Goal: Navigation & Orientation: Understand site structure

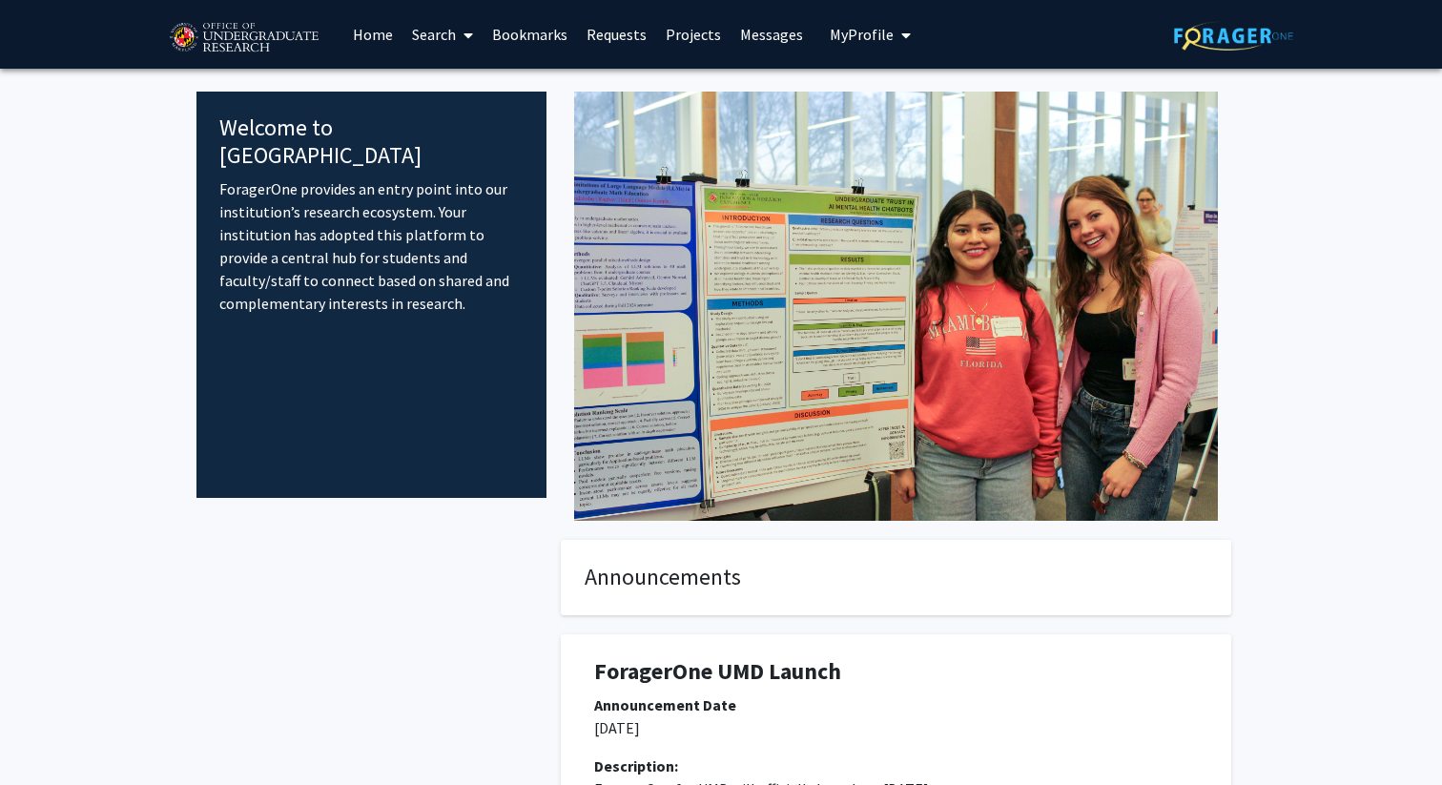
click at [691, 35] on link "Projects" at bounding box center [693, 34] width 74 height 67
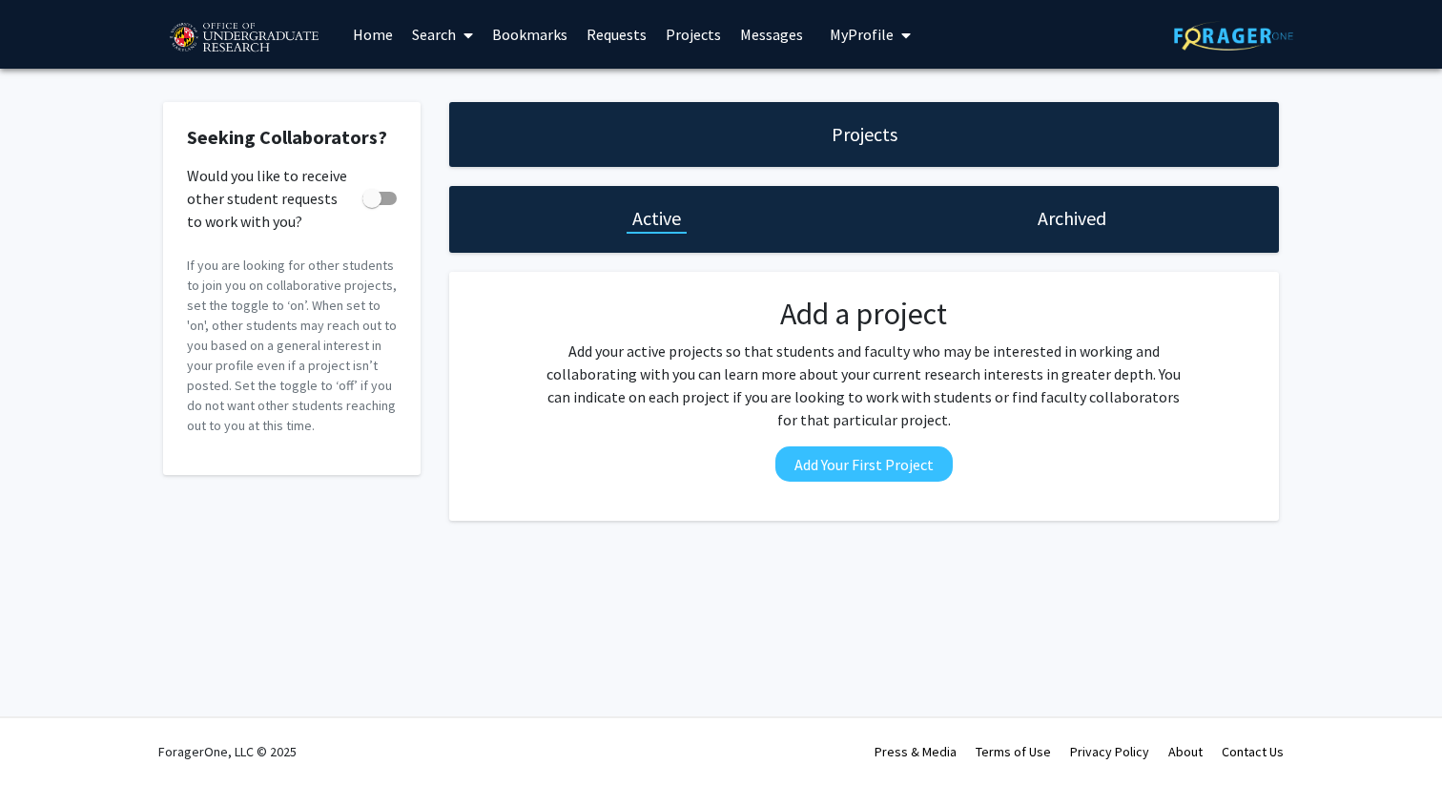
click at [622, 35] on link "Requests" at bounding box center [616, 34] width 79 height 67
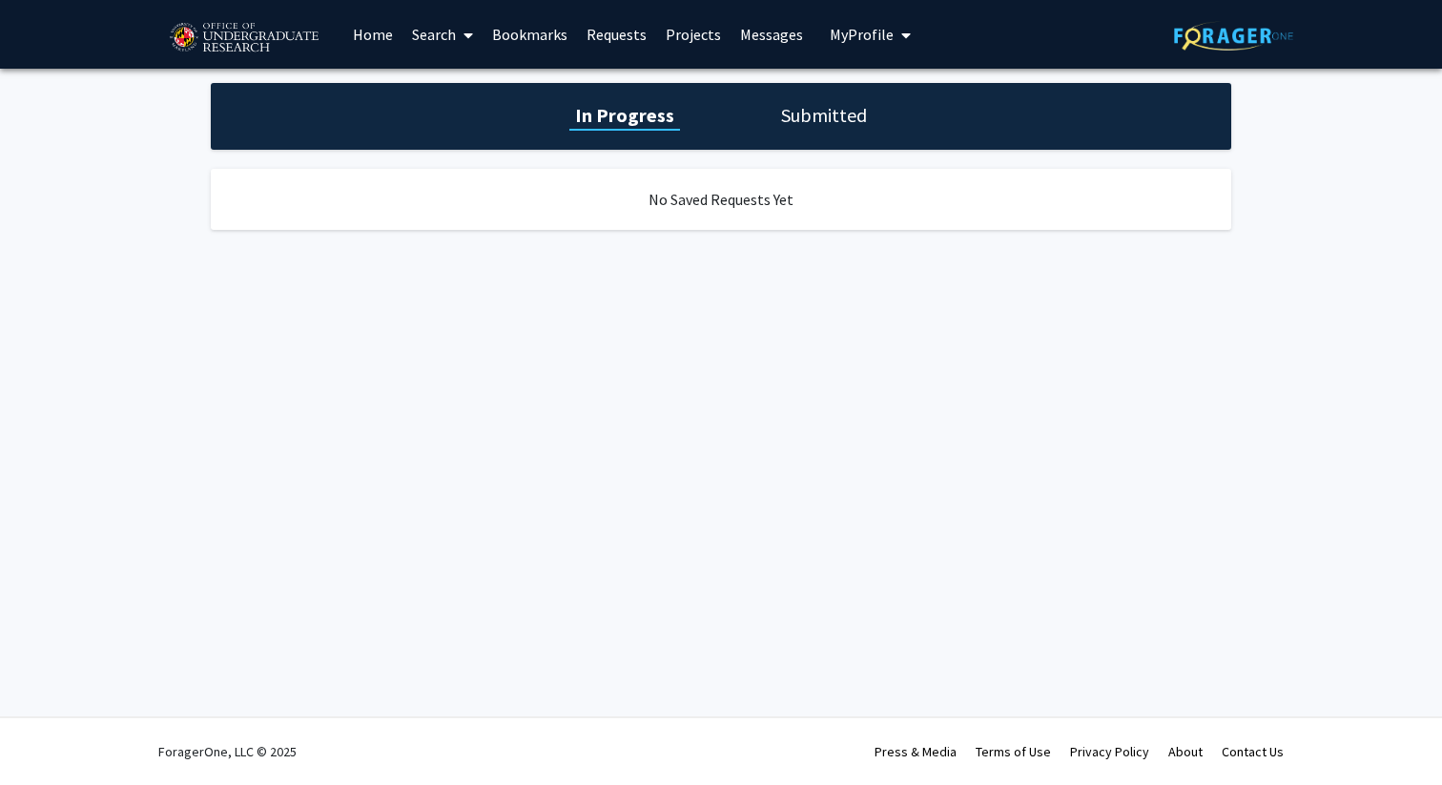
click at [535, 34] on link "Bookmarks" at bounding box center [530, 34] width 94 height 67
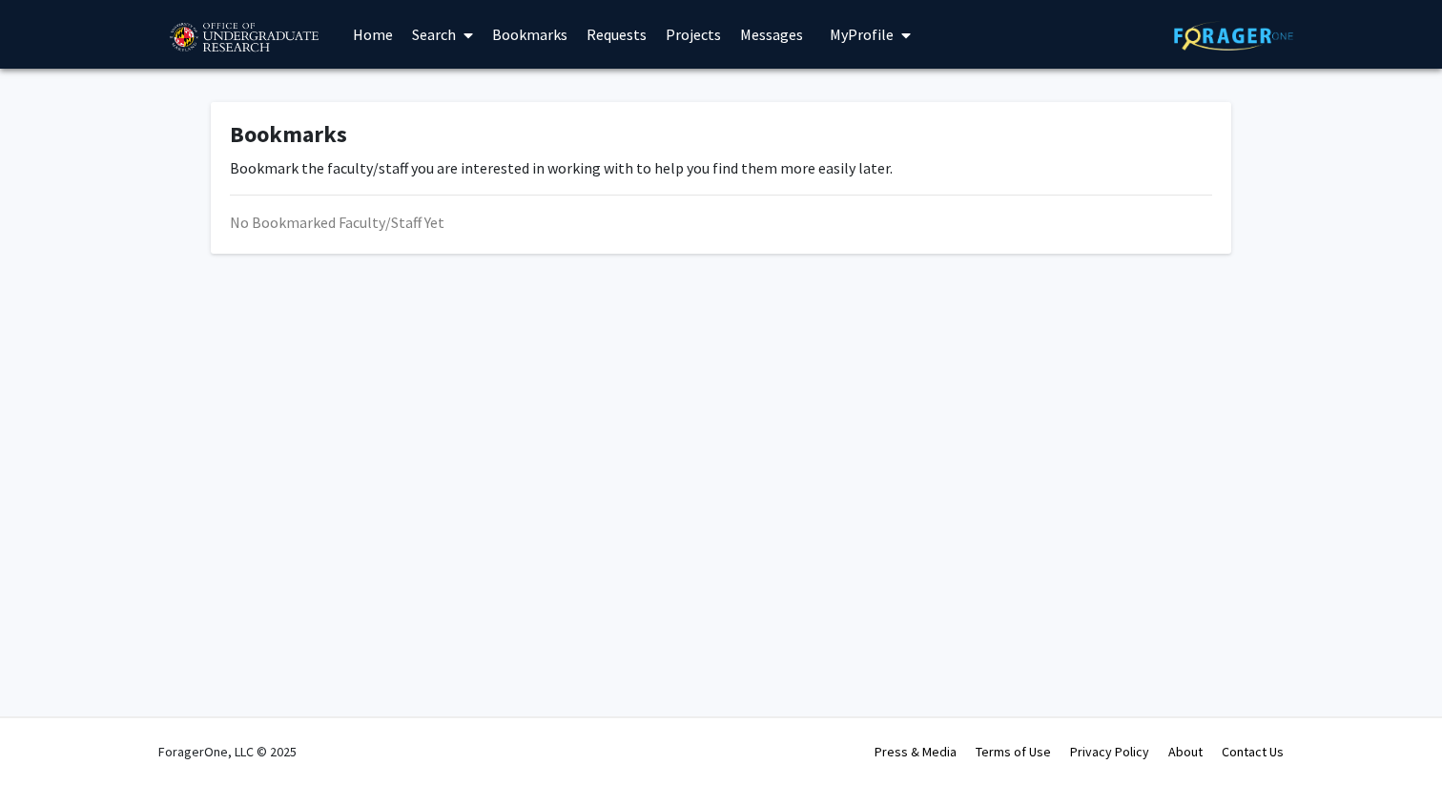
click at [378, 34] on link "Home" at bounding box center [372, 34] width 59 height 67
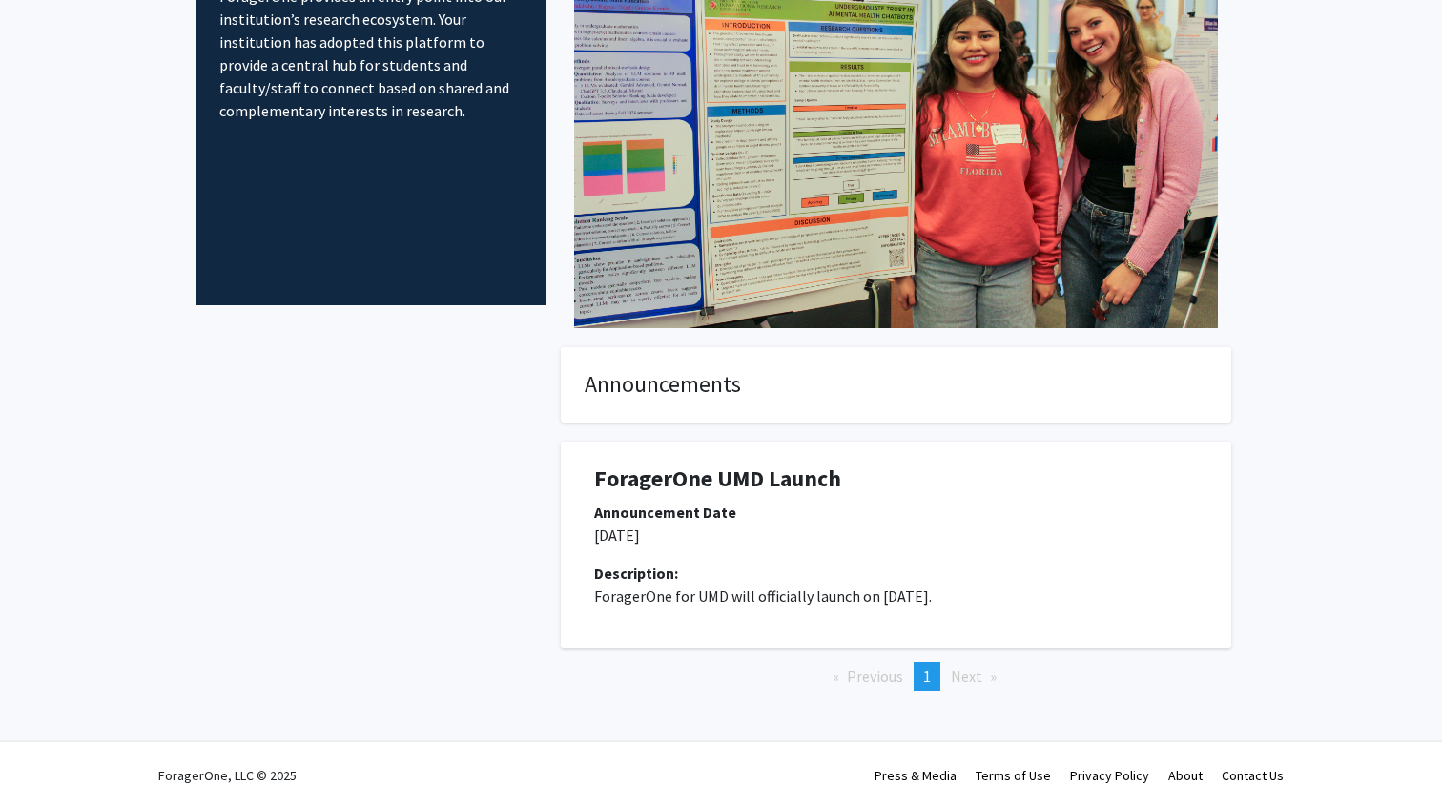
scroll to position [181, 0]
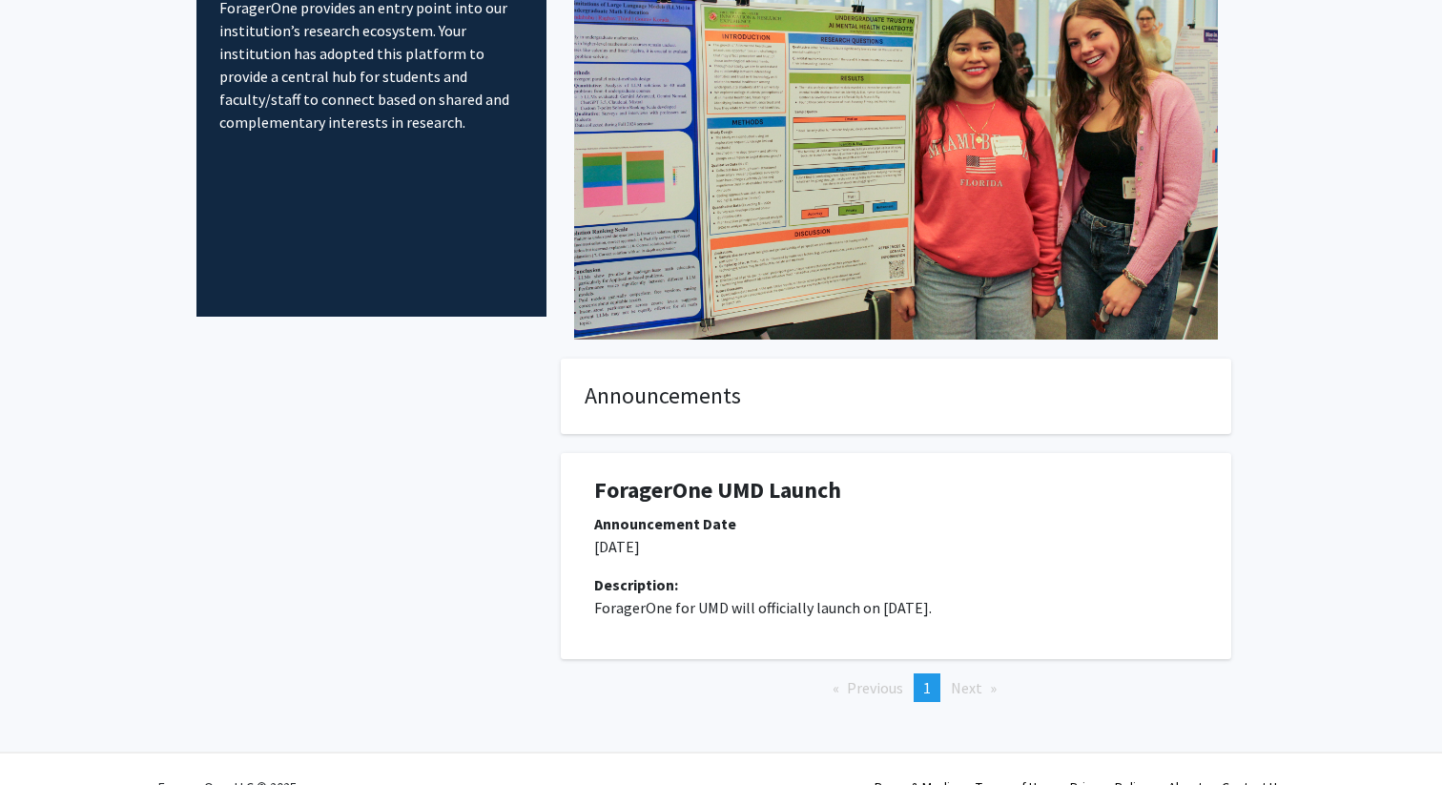
click at [972, 686] on span "Next page" at bounding box center [966, 687] width 31 height 19
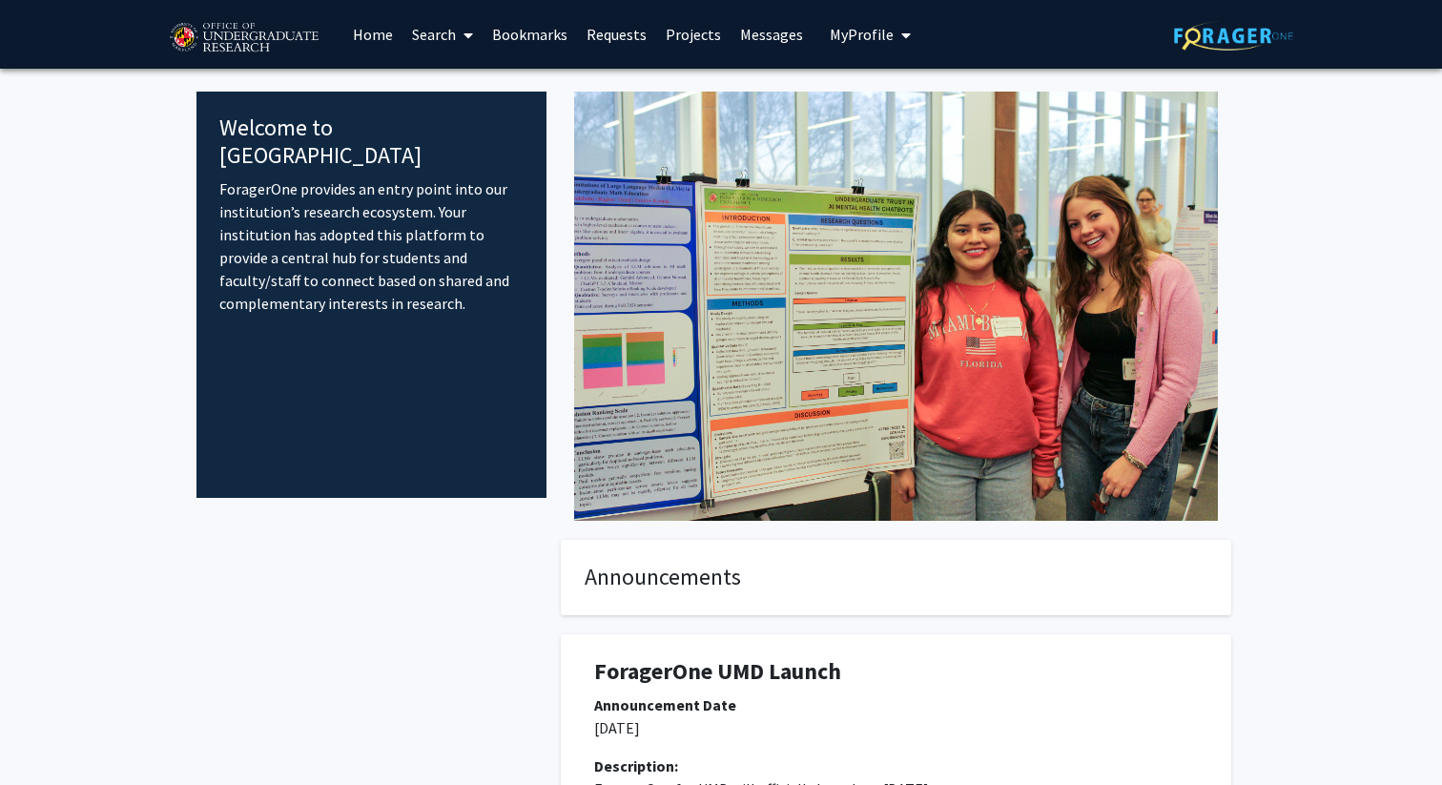
click at [543, 31] on link "Bookmarks" at bounding box center [530, 34] width 94 height 67
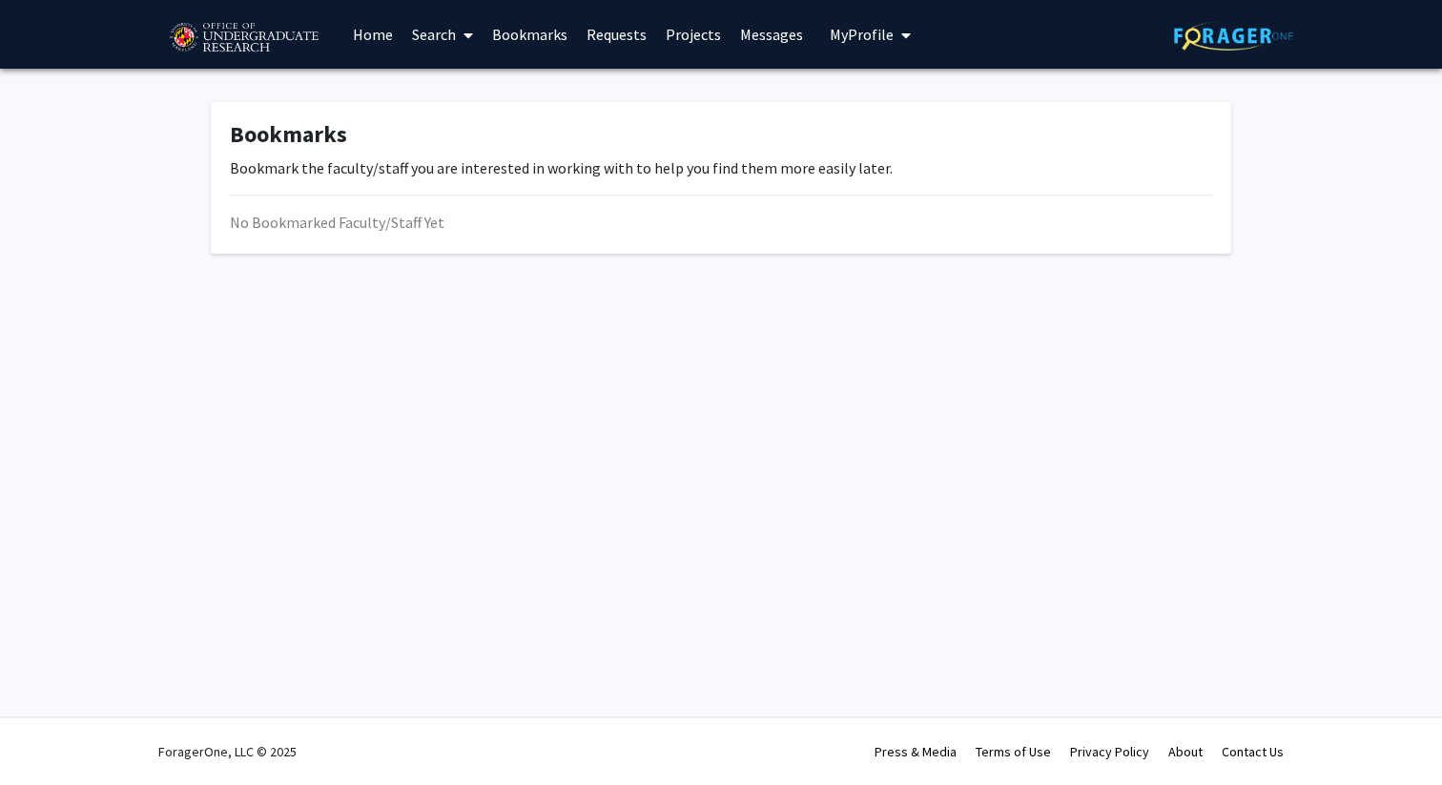
click at [643, 37] on link "Requests" at bounding box center [616, 34] width 79 height 67
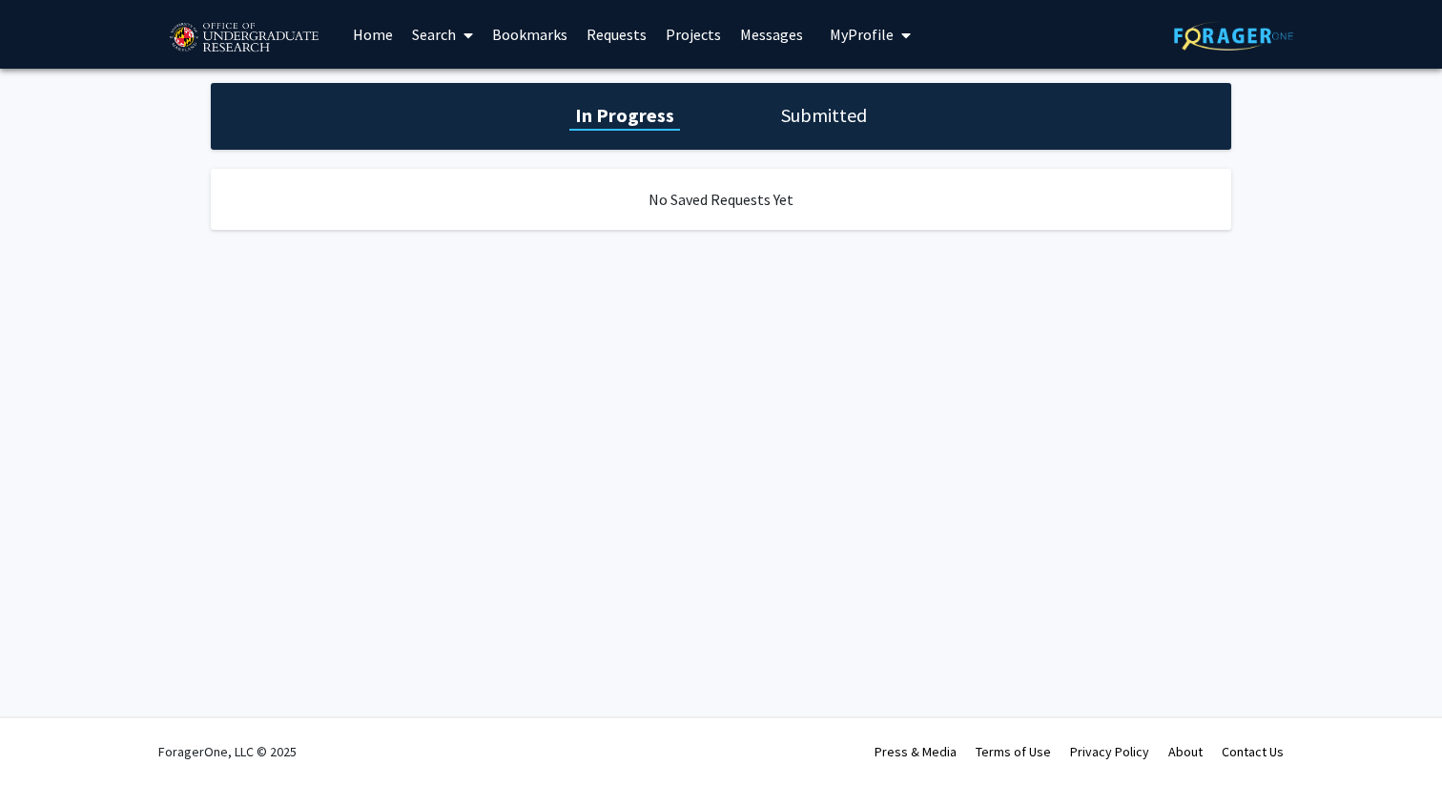
click at [703, 32] on link "Projects" at bounding box center [693, 34] width 74 height 67
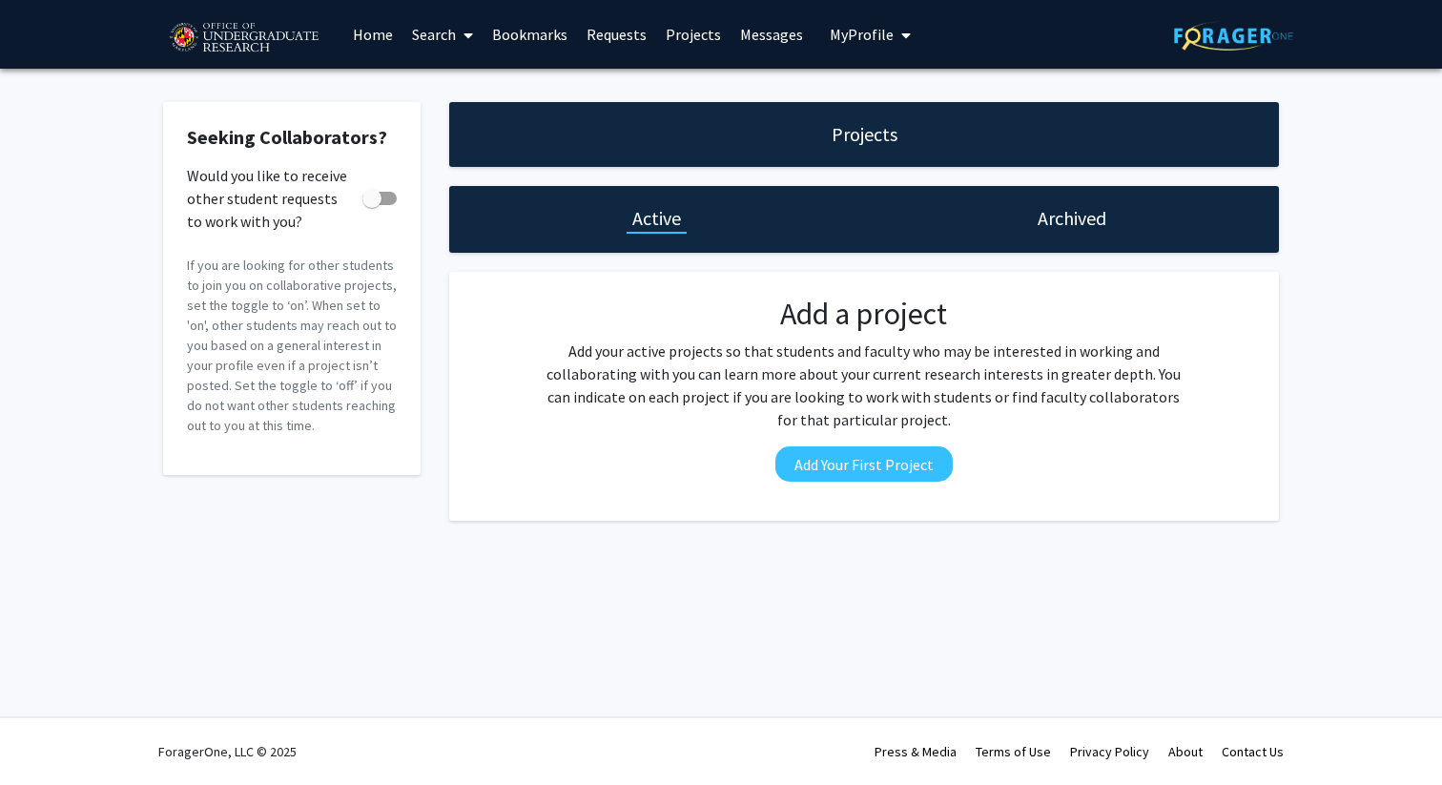
click at [753, 31] on link "Messages" at bounding box center [772, 34] width 82 height 67
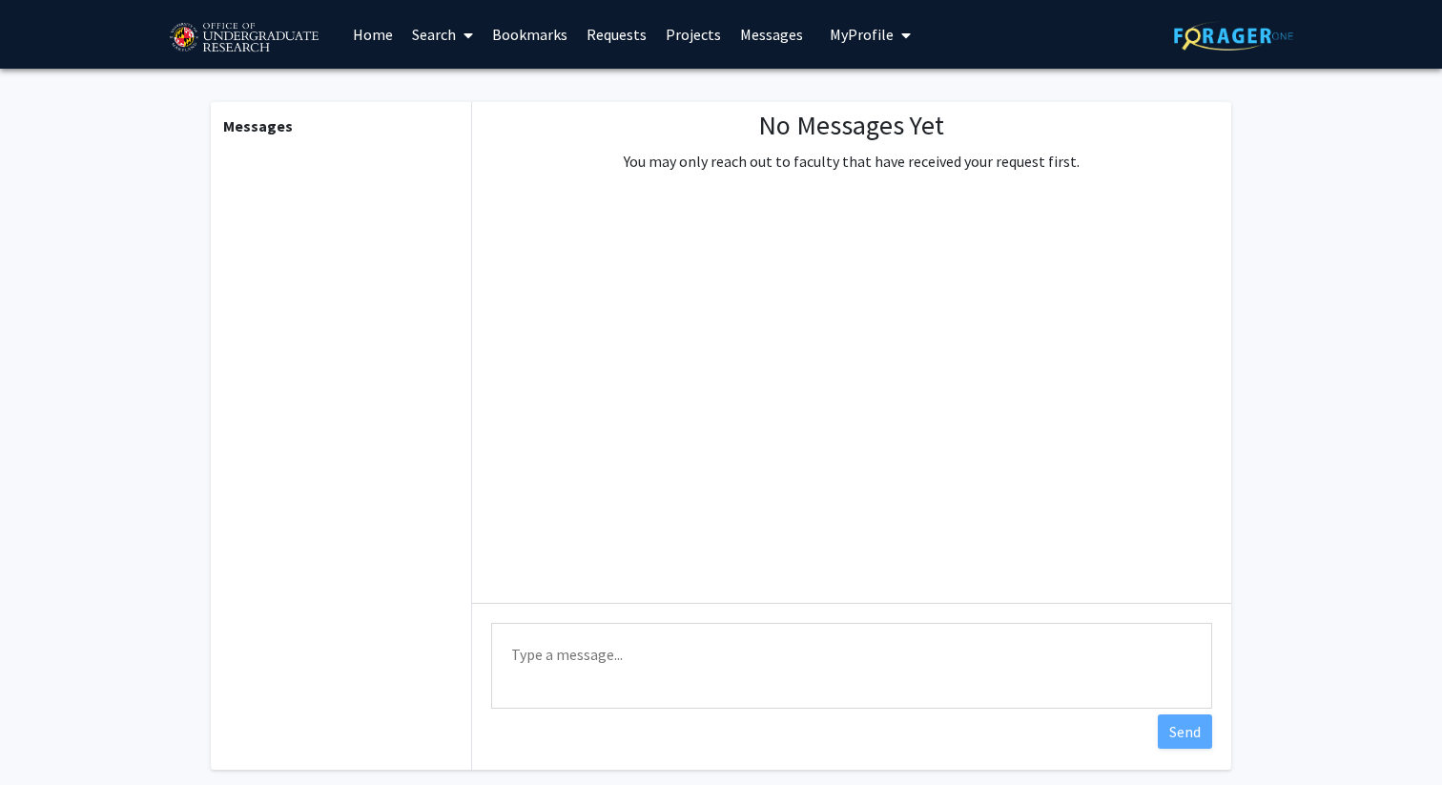
click at [835, 38] on span "My Profile" at bounding box center [862, 34] width 64 height 19
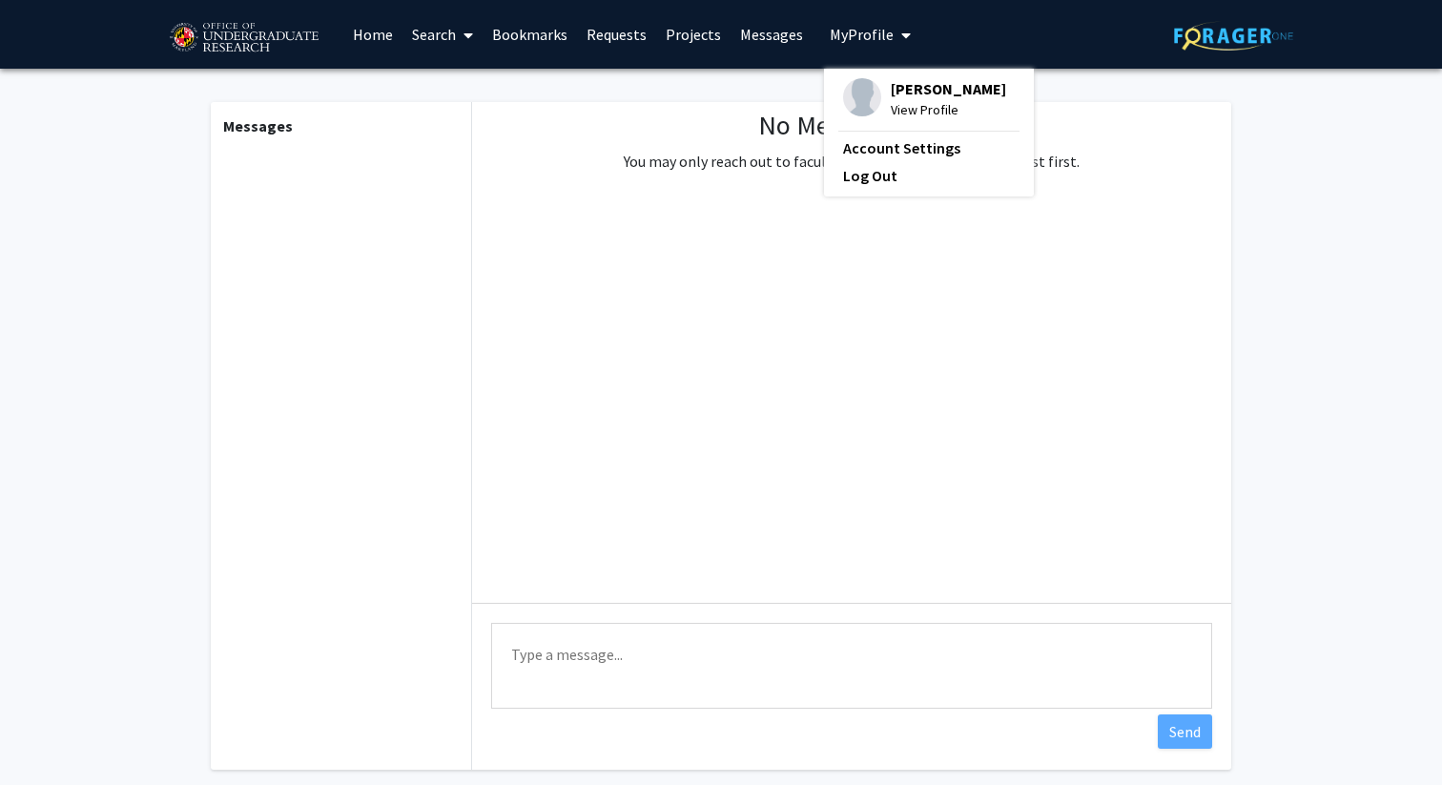
click at [794, 94] on div "Messages No Messages Yet You may only reach out to faculty that have received y…" at bounding box center [720, 441] width 1049 height 744
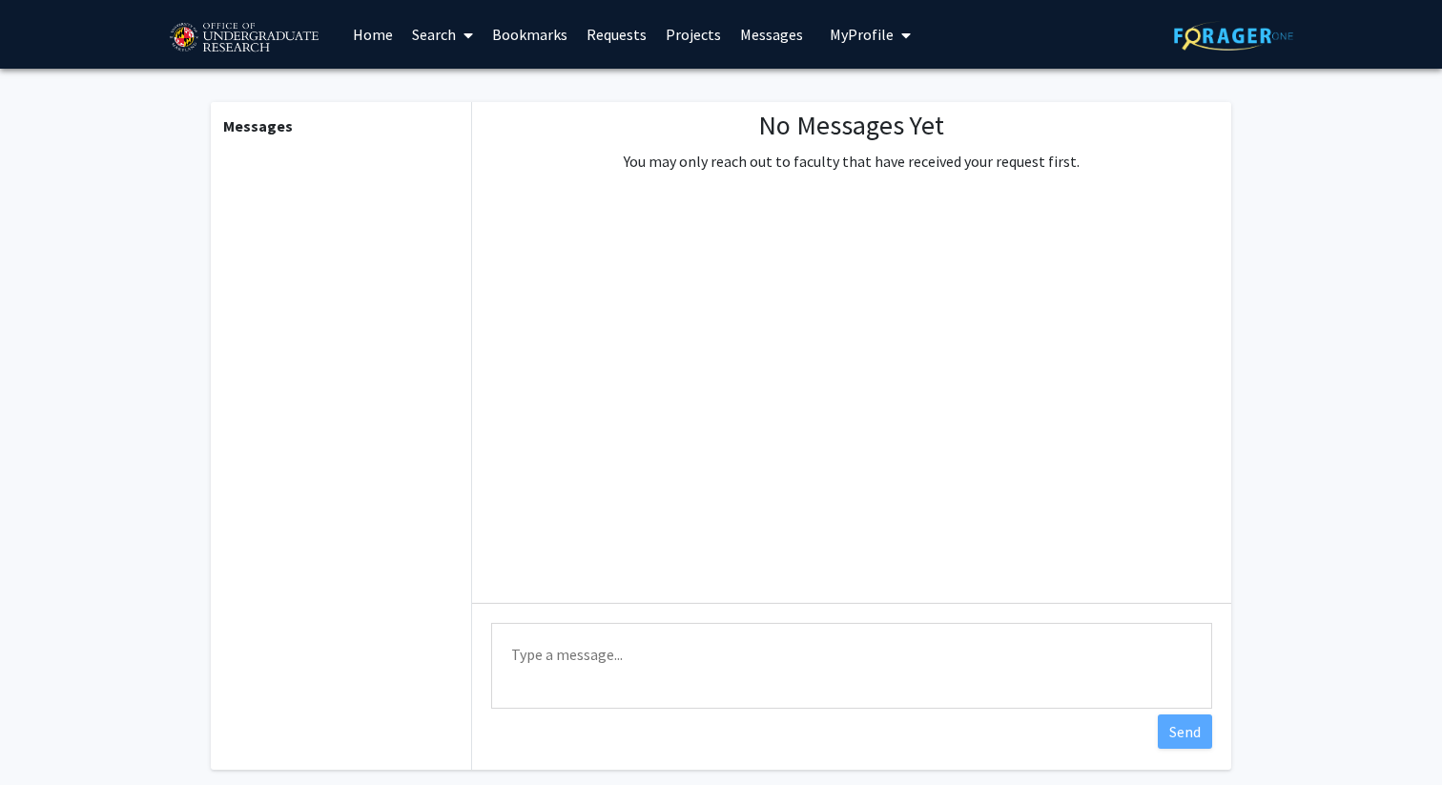
click at [360, 36] on link "Home" at bounding box center [372, 34] width 59 height 67
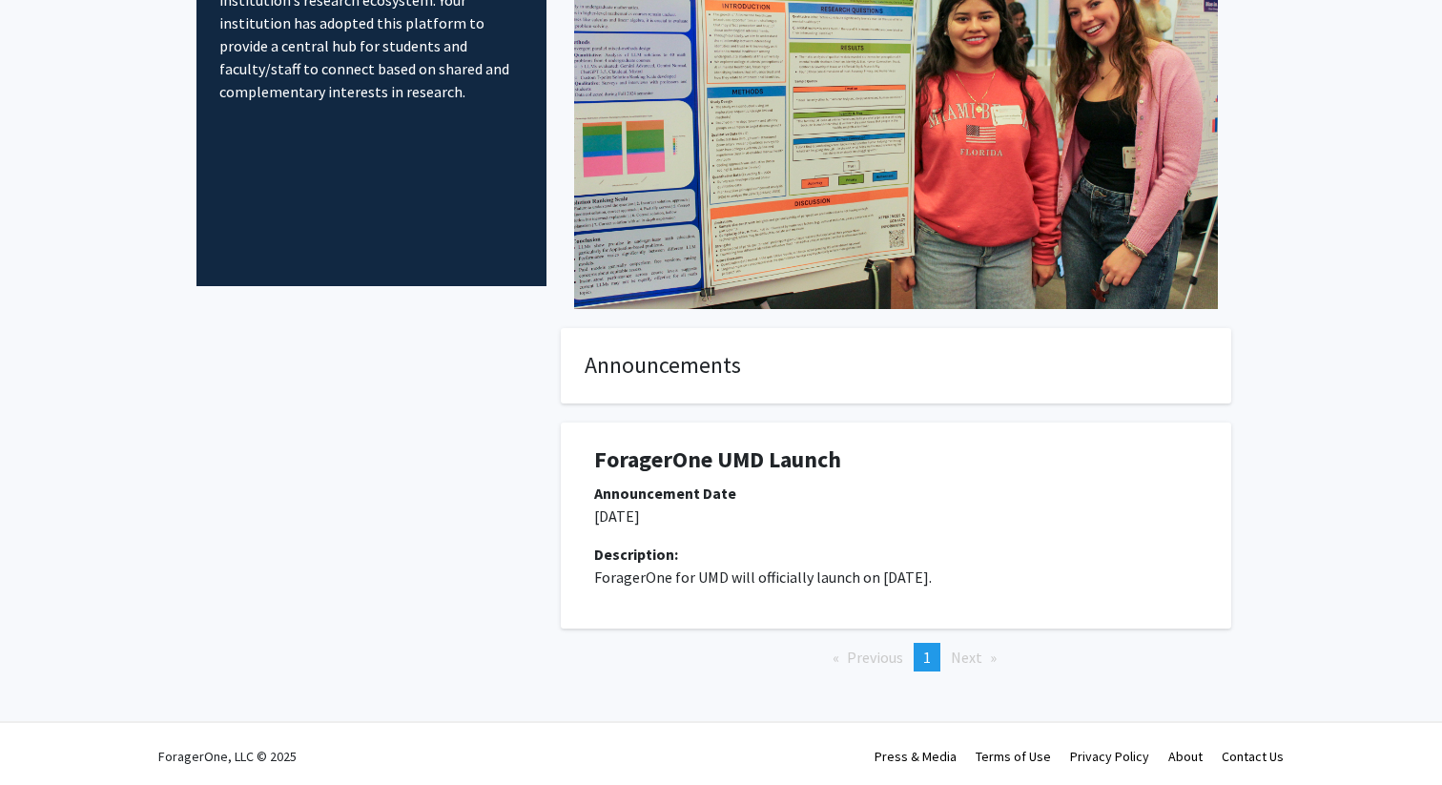
scroll to position [216, 0]
